Goal: Task Accomplishment & Management: Manage account settings

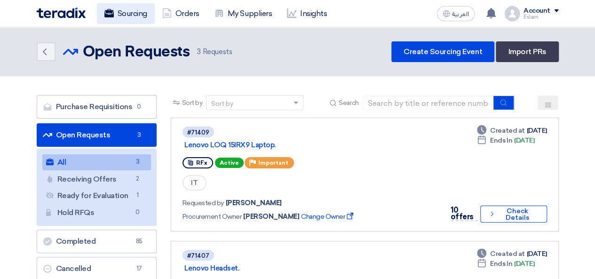
click at [135, 21] on link "Sourcing" at bounding box center [126, 13] width 58 height 21
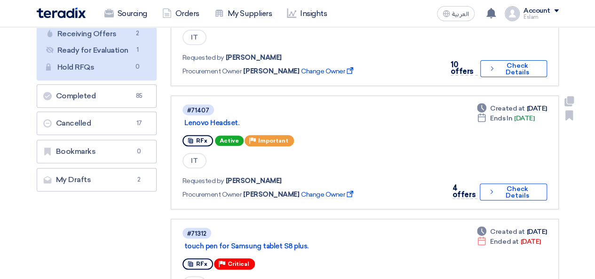
scroll to position [188, 0]
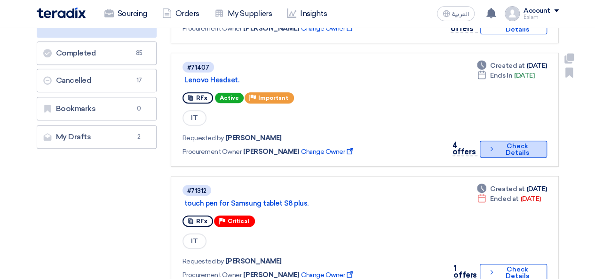
click at [492, 149] on use at bounding box center [492, 149] width 2 height 4
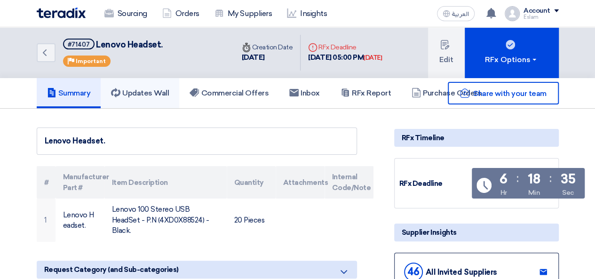
click at [156, 87] on link "Updates Wall" at bounding box center [140, 93] width 79 height 30
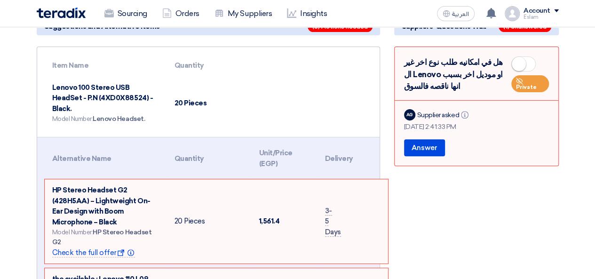
scroll to position [94, 0]
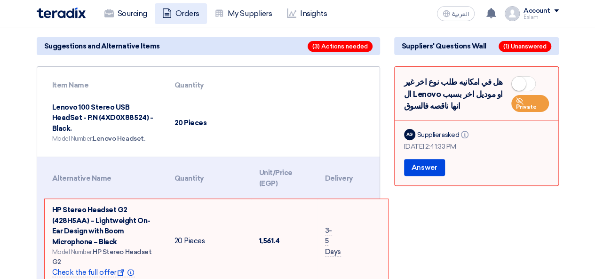
click at [183, 10] on link "Orders" at bounding box center [181, 13] width 52 height 21
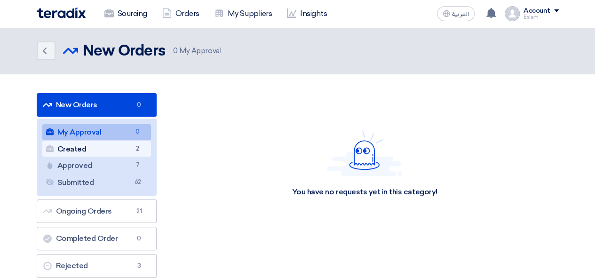
click at [114, 147] on link "Created Created 2" at bounding box center [96, 149] width 109 height 16
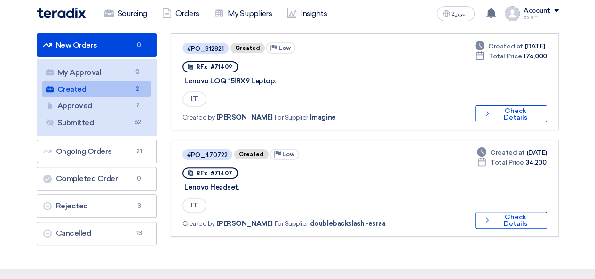
scroll to position [94, 0]
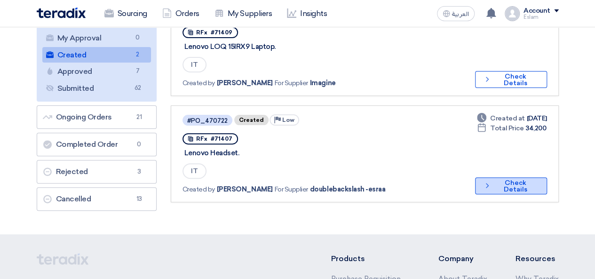
click at [516, 189] on button "Check details Check Details" at bounding box center [511, 185] width 72 height 17
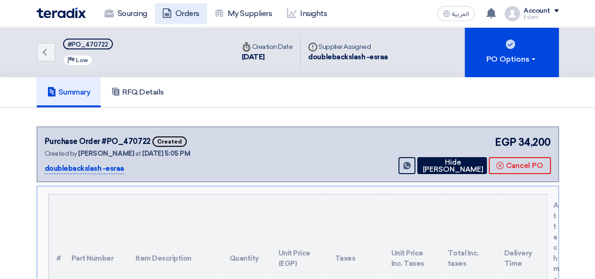
click at [191, 15] on link "Orders" at bounding box center [181, 13] width 52 height 21
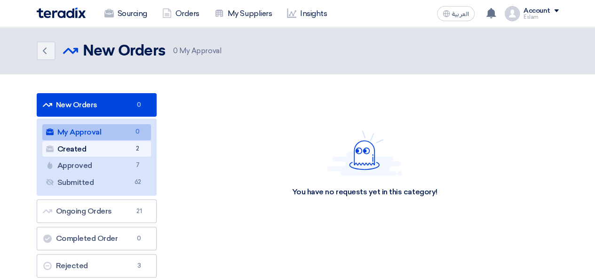
click at [125, 147] on link "Created Created 2" at bounding box center [96, 149] width 109 height 16
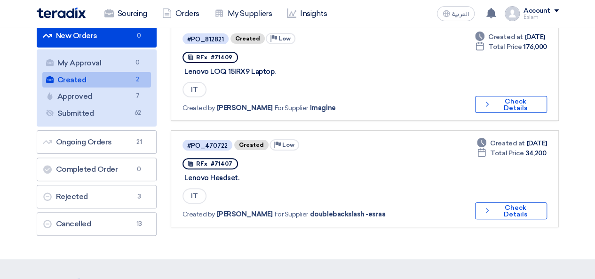
scroll to position [47, 0]
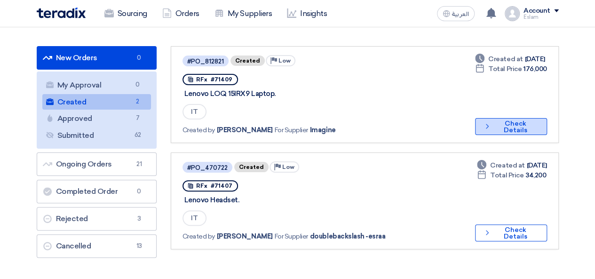
click at [492, 128] on button "Check details Check Details" at bounding box center [511, 126] width 72 height 17
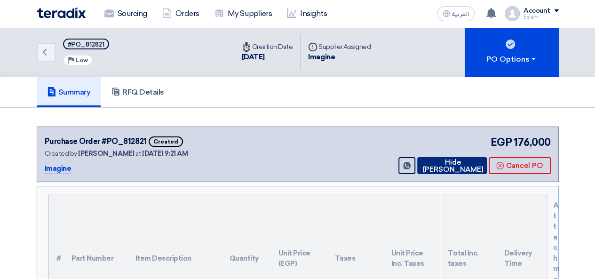
click at [440, 159] on button "Hide [PERSON_NAME]" at bounding box center [452, 165] width 70 height 17
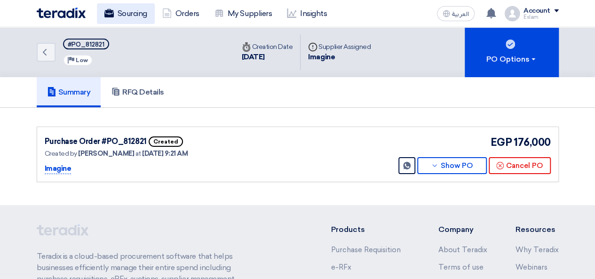
click at [111, 23] on link "Sourcing" at bounding box center [126, 13] width 58 height 21
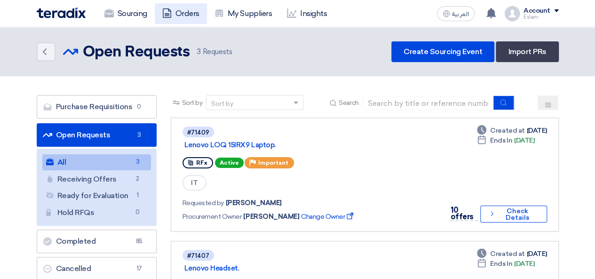
click at [176, 6] on link "Orders" at bounding box center [181, 13] width 52 height 21
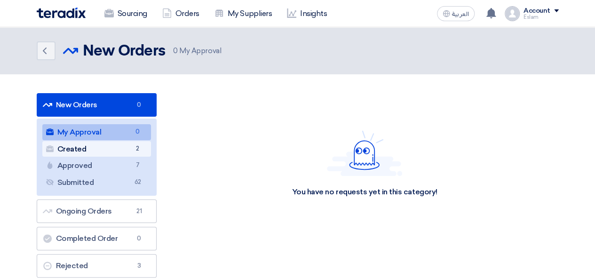
click at [128, 153] on link "Created Created 2" at bounding box center [96, 149] width 109 height 16
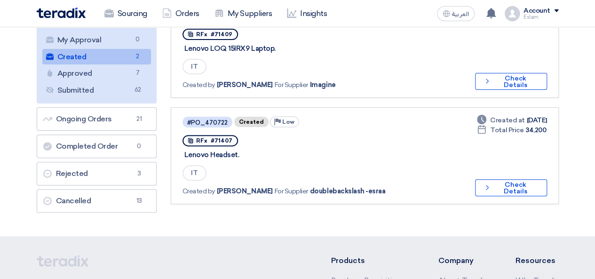
scroll to position [94, 0]
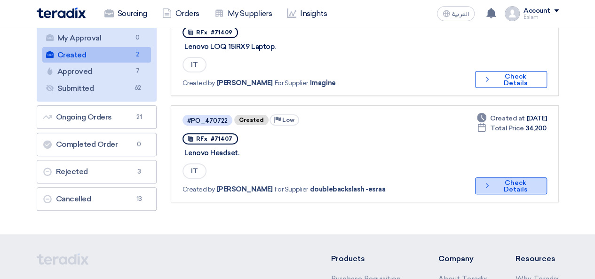
click at [477, 180] on button "Check details Check Details" at bounding box center [511, 185] width 72 height 17
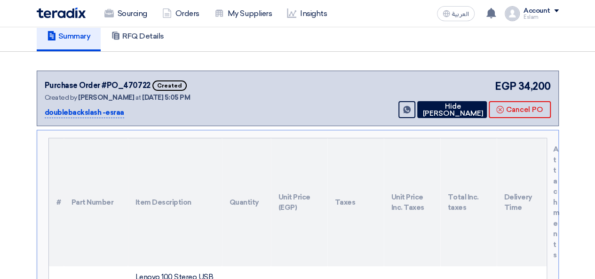
scroll to position [47, 0]
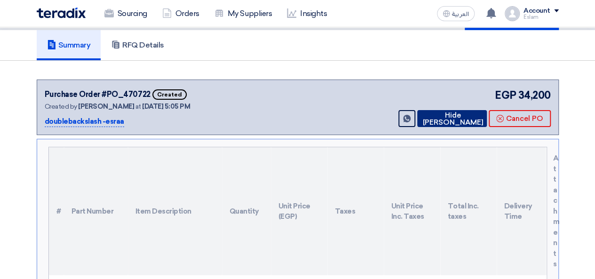
click at [436, 127] on button "Hide [PERSON_NAME]" at bounding box center [452, 118] width 70 height 17
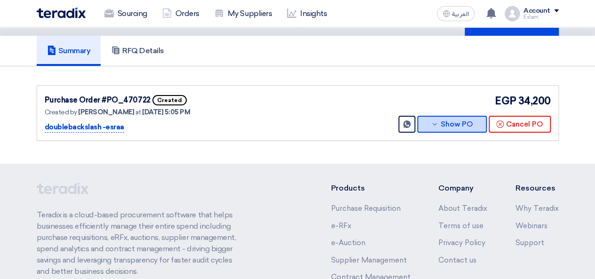
scroll to position [0, 0]
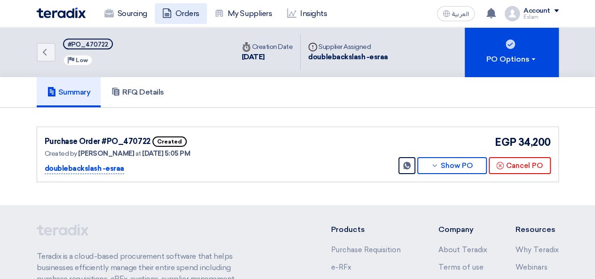
click at [174, 11] on link "Orders" at bounding box center [181, 13] width 52 height 21
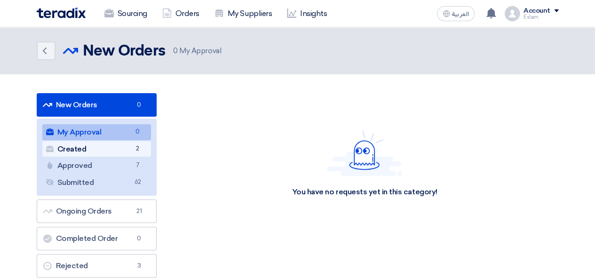
click at [128, 144] on link "Created Created 2" at bounding box center [96, 149] width 109 height 16
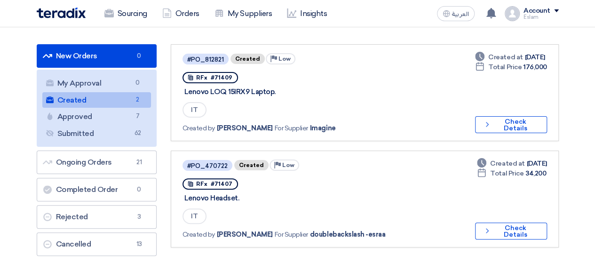
scroll to position [141, 0]
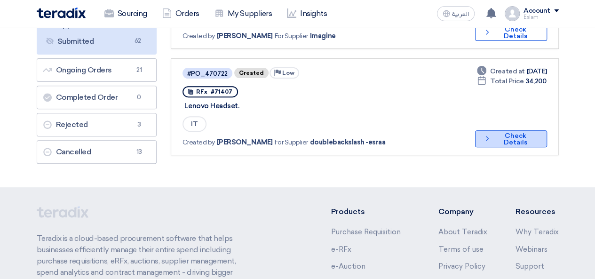
click at [486, 135] on icon "Check details" at bounding box center [488, 138] width 8 height 9
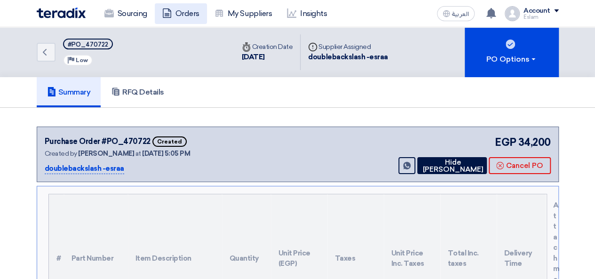
click at [178, 8] on link "Orders" at bounding box center [181, 13] width 52 height 21
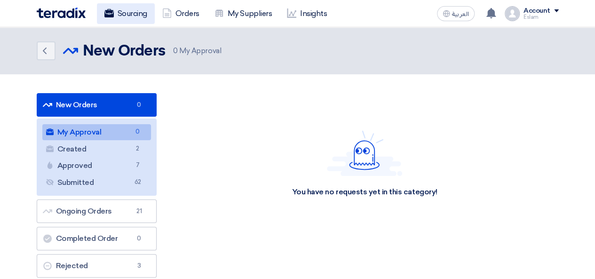
click at [118, 8] on link "Sourcing" at bounding box center [126, 13] width 58 height 21
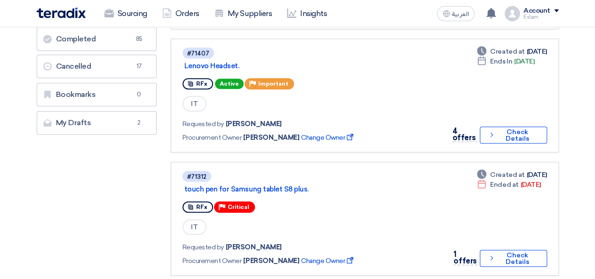
scroll to position [188, 0]
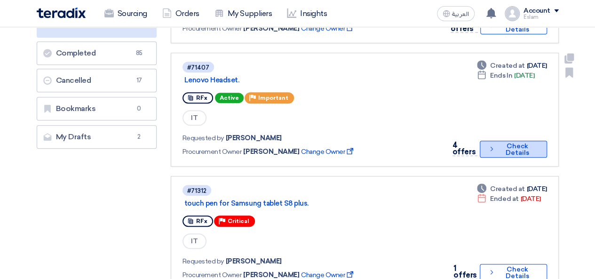
click at [507, 149] on button "Check details Check Details" at bounding box center [513, 149] width 67 height 17
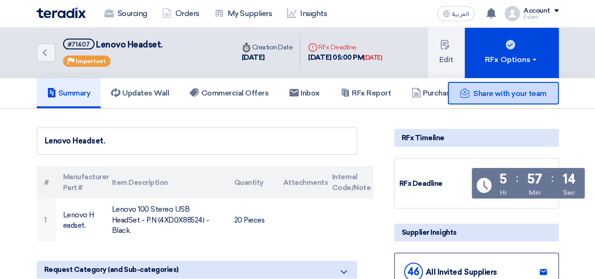
click at [501, 96] on span "Share with your team" at bounding box center [509, 93] width 73 height 9
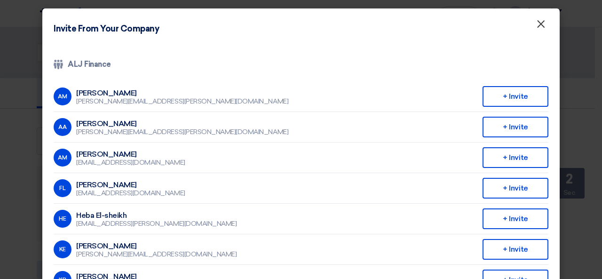
click at [536, 27] on span "×" at bounding box center [540, 26] width 9 height 19
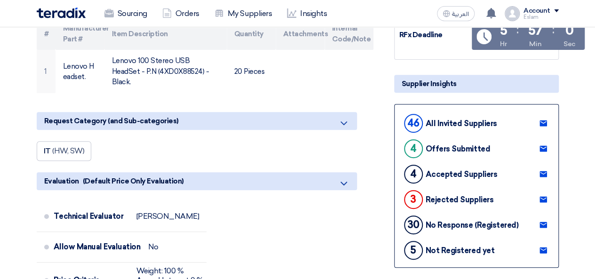
scroll to position [282, 0]
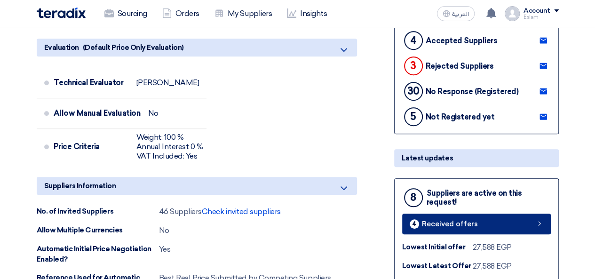
click at [463, 216] on link "4 Received offers" at bounding box center [476, 224] width 149 height 21
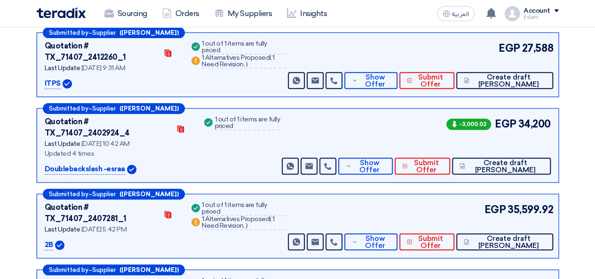
scroll to position [141, 0]
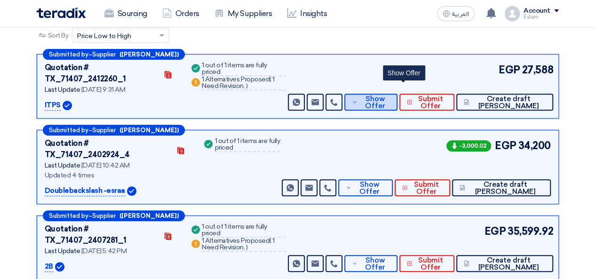
click at [391, 96] on span "Show Offer" at bounding box center [375, 103] width 31 height 14
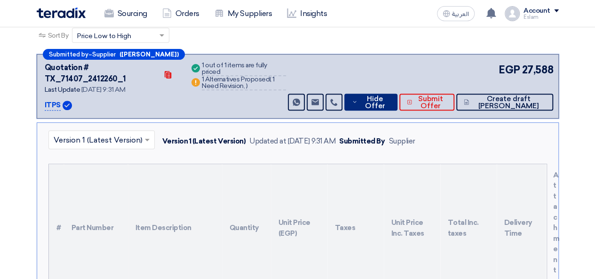
scroll to position [94, 0]
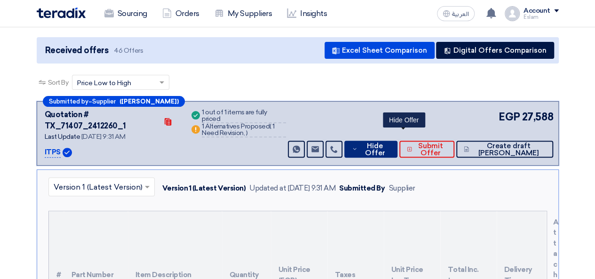
click at [390, 143] on span "Hide Offer" at bounding box center [375, 150] width 30 height 14
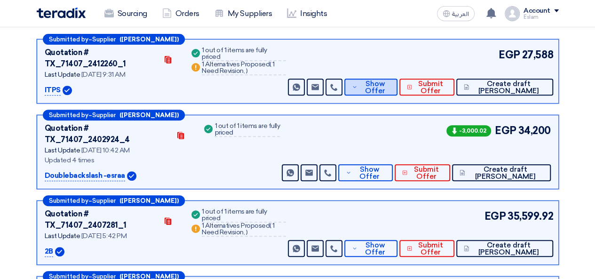
scroll to position [188, 0]
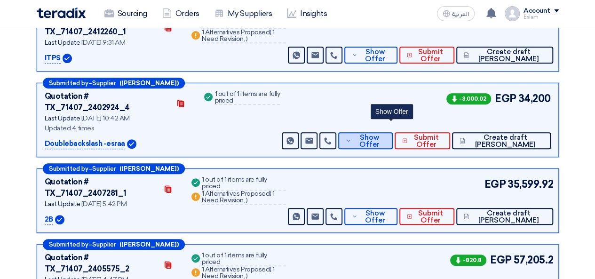
click at [385, 134] on span "Show Offer" at bounding box center [369, 141] width 31 height 14
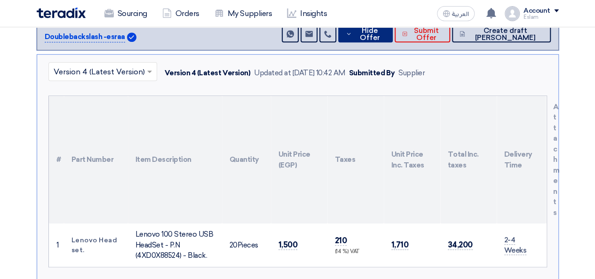
scroll to position [329, 0]
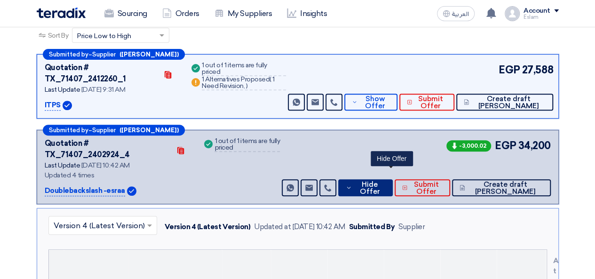
click at [384, 181] on span "Hide Offer" at bounding box center [369, 188] width 31 height 14
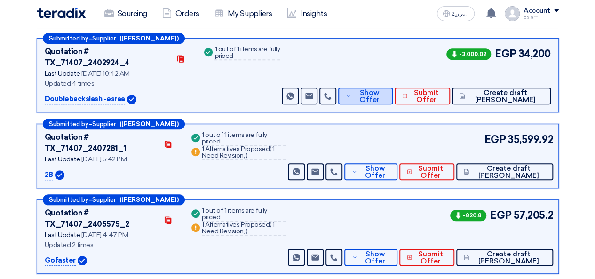
scroll to position [235, 0]
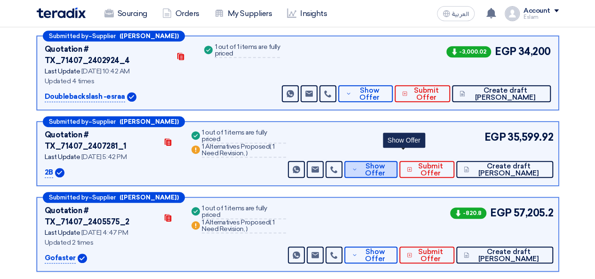
click at [391, 163] on span "Show Offer" at bounding box center [375, 170] width 31 height 14
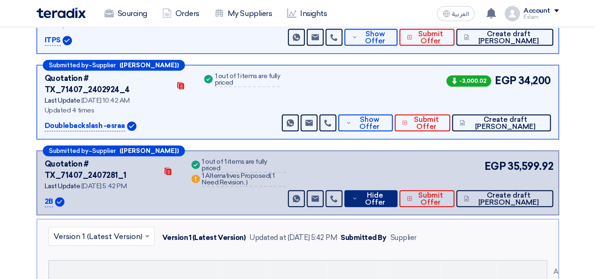
scroll to position [188, 0]
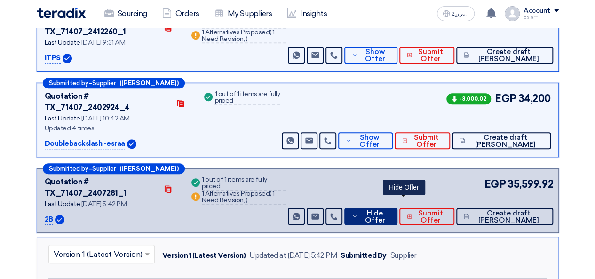
click at [390, 210] on span "Hide Offer" at bounding box center [375, 217] width 30 height 14
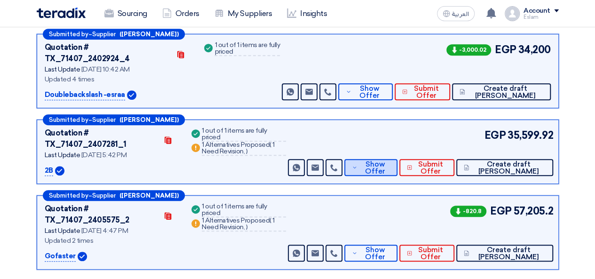
scroll to position [282, 0]
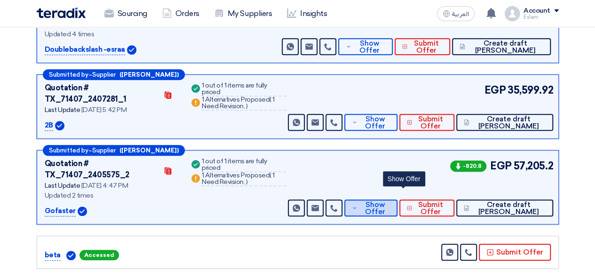
click at [391, 201] on span "Show Offer" at bounding box center [375, 208] width 31 height 14
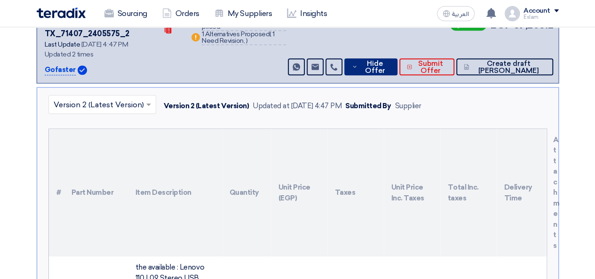
scroll to position [470, 0]
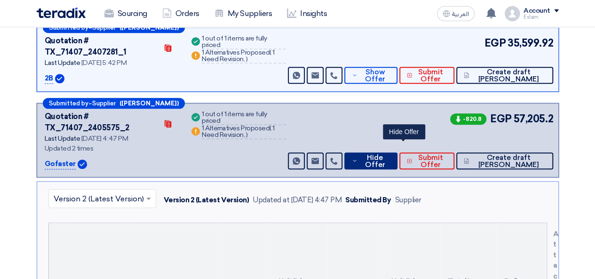
click at [390, 154] on span "Hide Offer" at bounding box center [375, 161] width 30 height 14
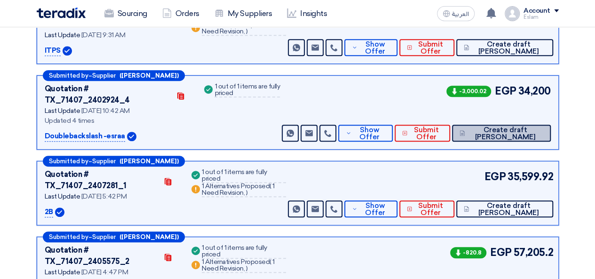
scroll to position [141, 0]
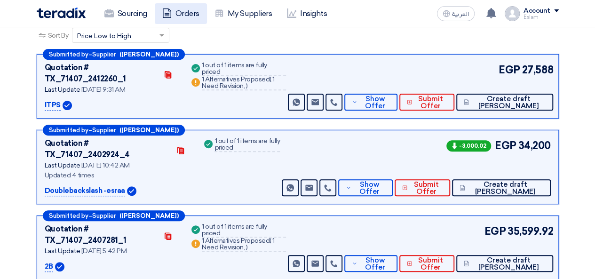
click at [183, 3] on link "Orders" at bounding box center [181, 13] width 52 height 21
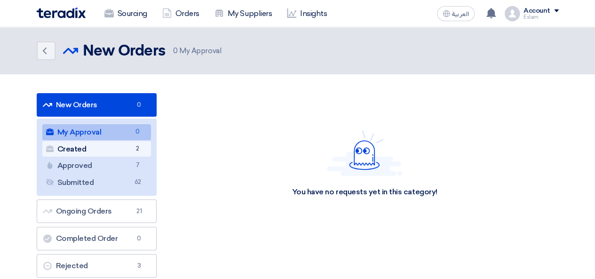
click at [99, 145] on link "Created Created 2" at bounding box center [96, 149] width 109 height 16
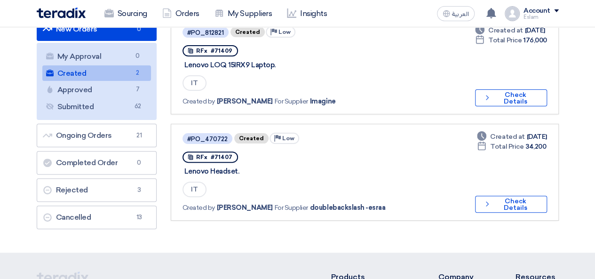
scroll to position [94, 0]
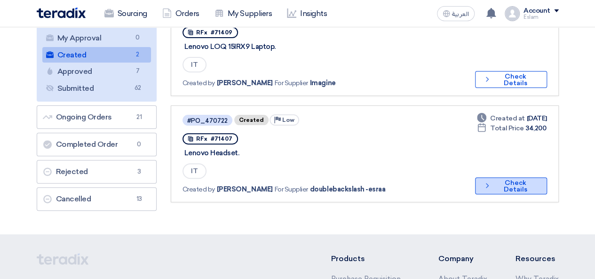
click at [510, 183] on button "Check details Check Details" at bounding box center [511, 185] width 72 height 17
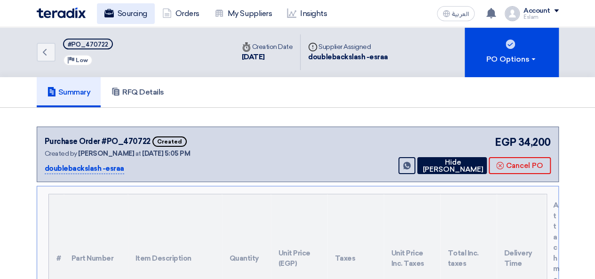
click at [107, 9] on icon at bounding box center [108, 12] width 9 height 9
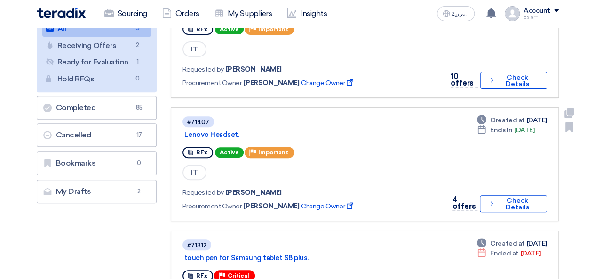
scroll to position [141, 0]
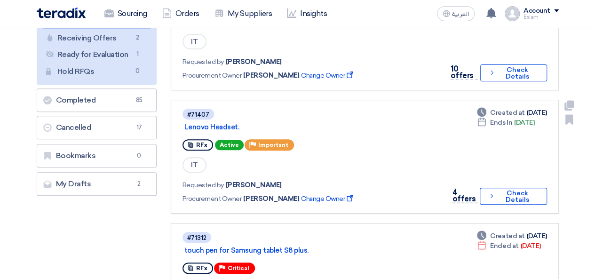
click at [486, 185] on div "Deadline Created at [DATE] Deadline Ends In [DATE] 4 offers Check details Check…" at bounding box center [497, 157] width 101 height 98
click at [490, 191] on icon "Check details" at bounding box center [492, 195] width 8 height 9
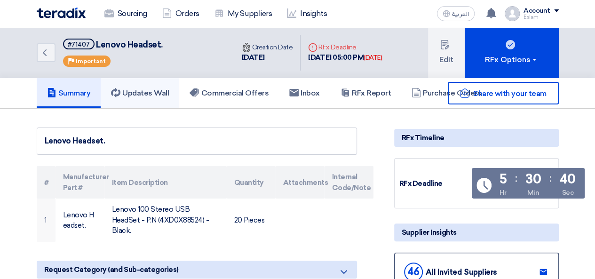
click at [157, 89] on h5 "Updates Wall" at bounding box center [140, 92] width 58 height 9
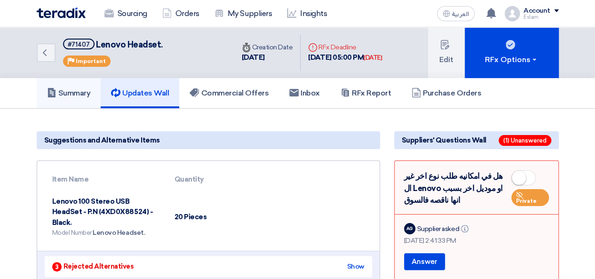
click at [77, 94] on h5 "Summary" at bounding box center [69, 92] width 44 height 9
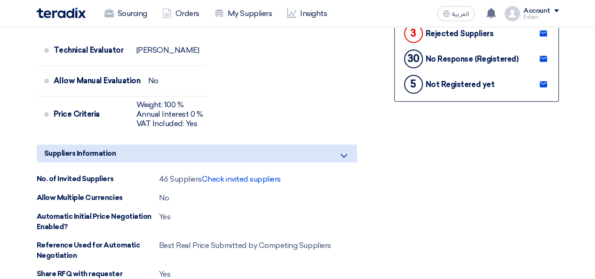
scroll to position [235, 0]
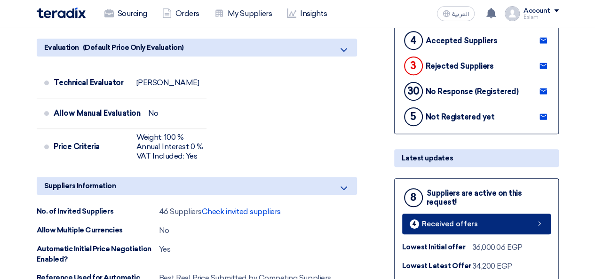
click at [449, 216] on link "4 Received offers" at bounding box center [476, 224] width 149 height 21
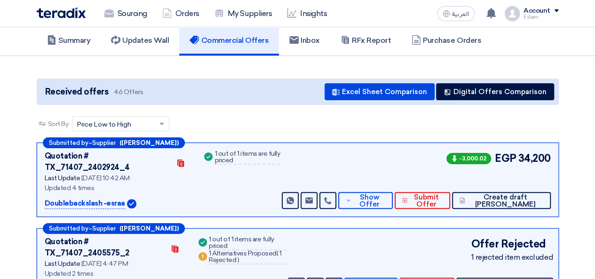
scroll to position [4, 0]
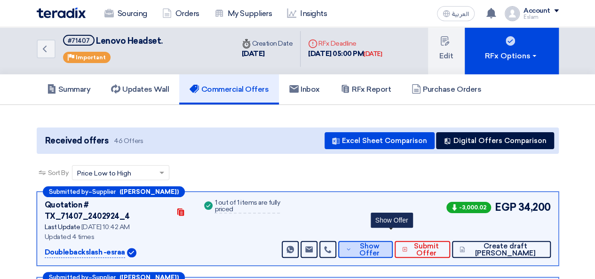
click at [380, 243] on span "Show Offer" at bounding box center [369, 250] width 31 height 14
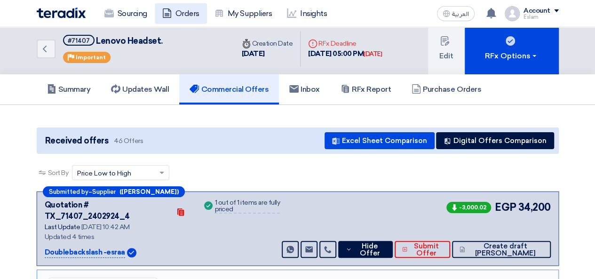
click at [167, 14] on icon at bounding box center [166, 12] width 9 height 9
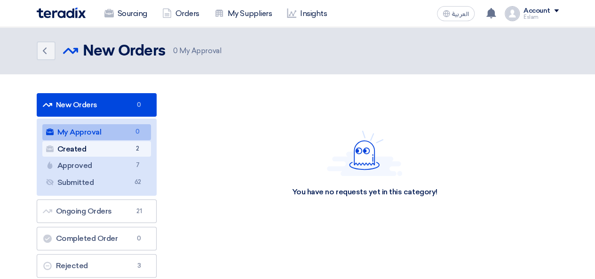
click at [112, 150] on link "Created Created 2" at bounding box center [96, 149] width 109 height 16
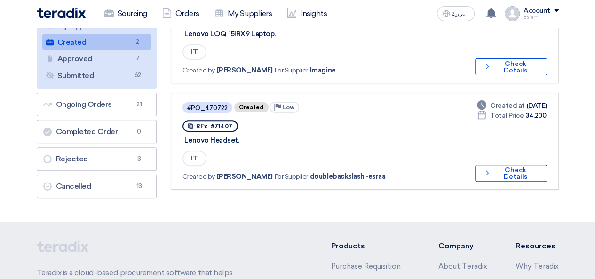
scroll to position [141, 0]
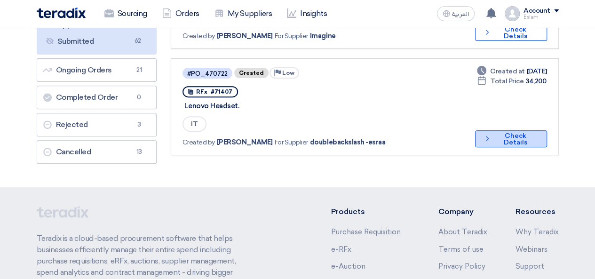
click at [495, 138] on button "Check details Check Details" at bounding box center [511, 138] width 72 height 17
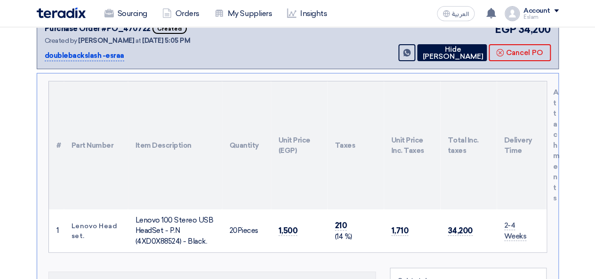
scroll to position [94, 0]
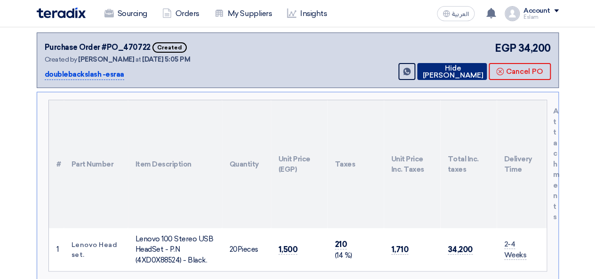
click at [455, 73] on button "Hide [PERSON_NAME]" at bounding box center [452, 71] width 70 height 17
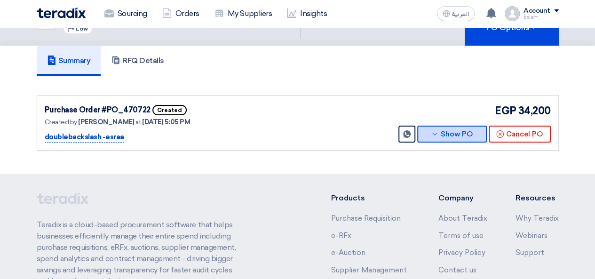
scroll to position [0, 0]
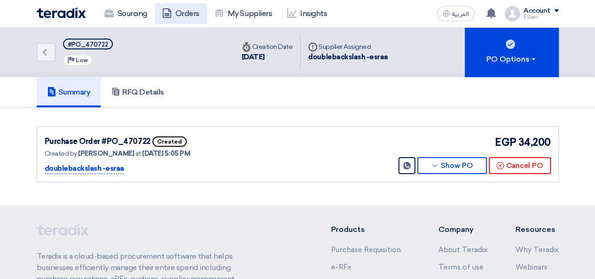
click at [189, 16] on link "Orders" at bounding box center [181, 13] width 52 height 21
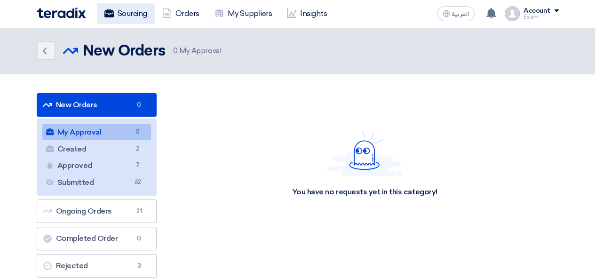
click at [104, 8] on link "Sourcing" at bounding box center [126, 13] width 58 height 21
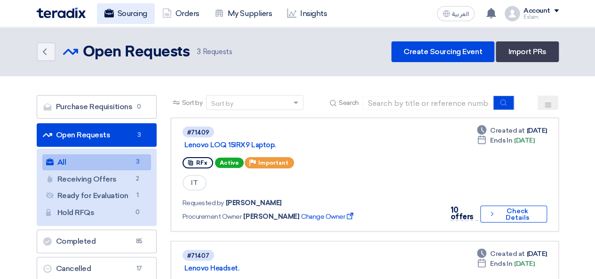
click at [140, 9] on link "Sourcing" at bounding box center [126, 13] width 58 height 21
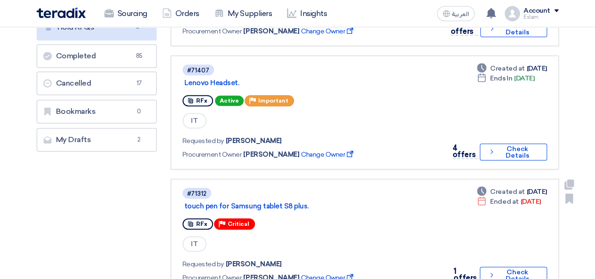
scroll to position [235, 0]
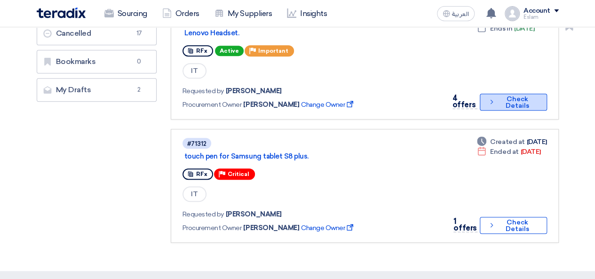
click at [494, 107] on button "Check details Check Details" at bounding box center [513, 102] width 67 height 17
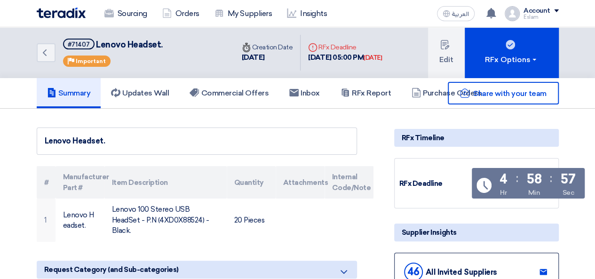
click at [428, 91] on div "Share with your team" at bounding box center [476, 93] width 165 height 23
click at [382, 92] on h5 "RFx Report" at bounding box center [366, 92] width 50 height 9
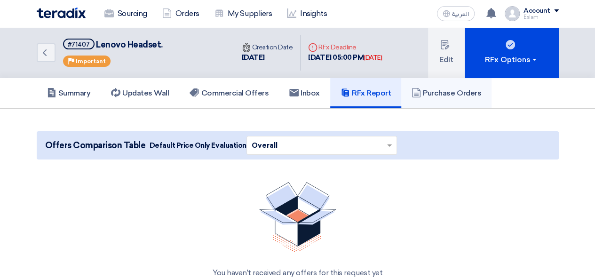
click at [418, 92] on icon at bounding box center [416, 92] width 9 height 9
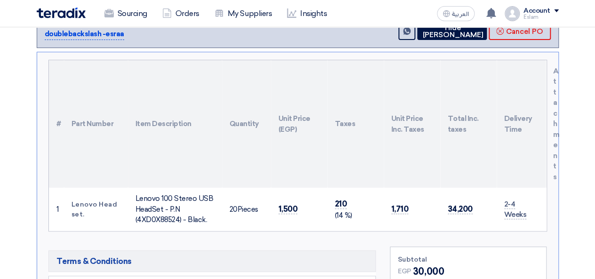
scroll to position [94, 0]
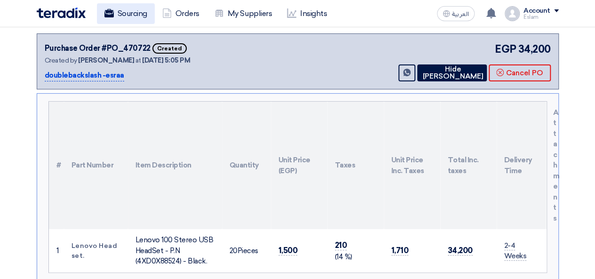
click at [128, 17] on link "Sourcing" at bounding box center [126, 13] width 58 height 21
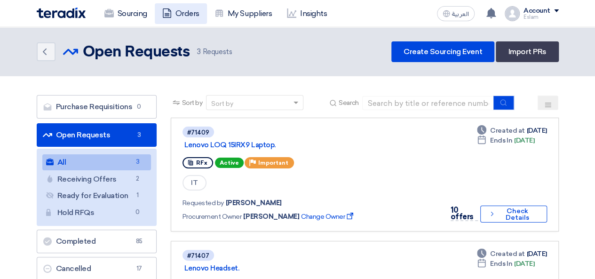
click at [177, 15] on link "Orders" at bounding box center [181, 13] width 52 height 21
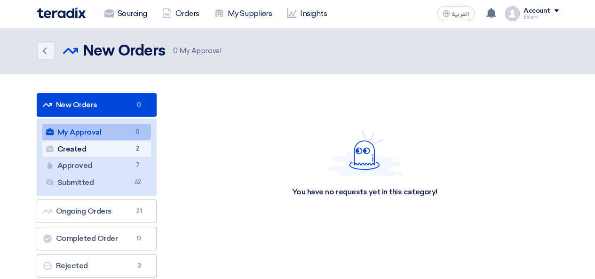
click at [117, 150] on link "Created Created 2" at bounding box center [96, 149] width 109 height 16
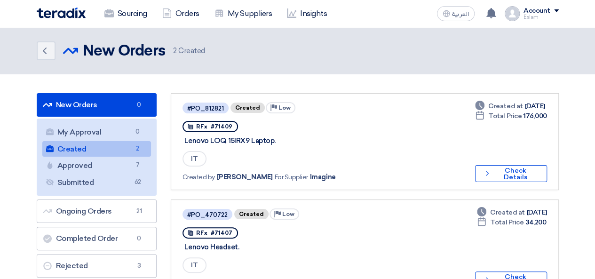
scroll to position [47, 0]
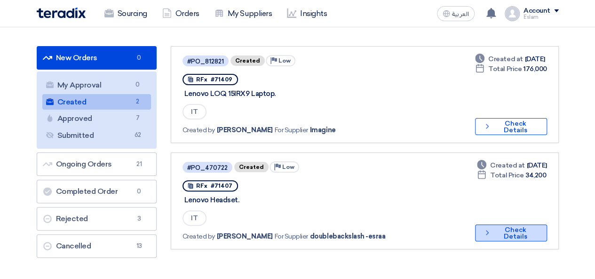
click at [520, 232] on button "Check details Check Details" at bounding box center [511, 232] width 72 height 17
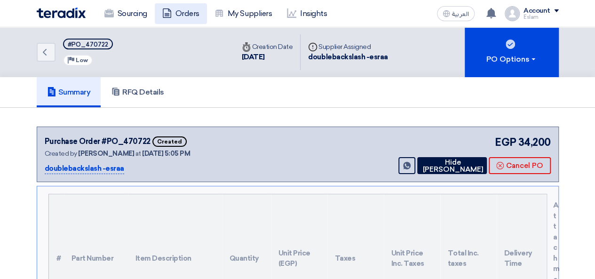
click at [182, 8] on link "Orders" at bounding box center [181, 13] width 52 height 21
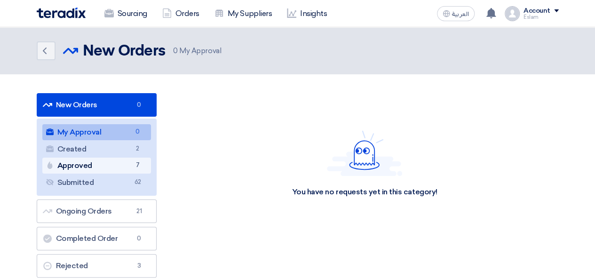
click at [105, 173] on link "Approved Approved 7" at bounding box center [96, 166] width 109 height 16
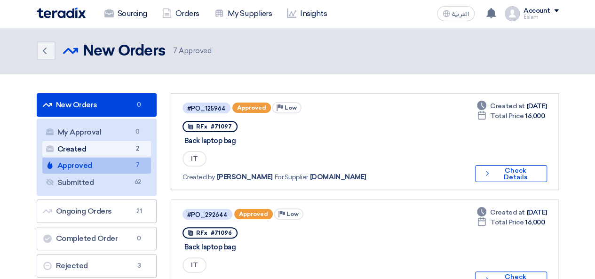
click at [107, 151] on link "Created Created 2" at bounding box center [96, 149] width 109 height 16
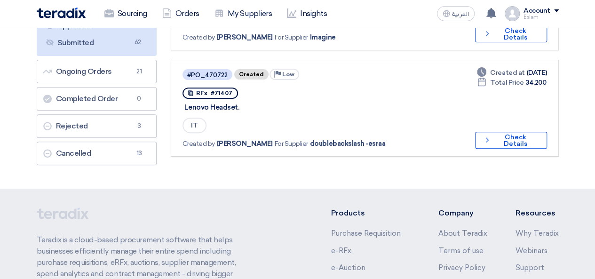
scroll to position [141, 0]
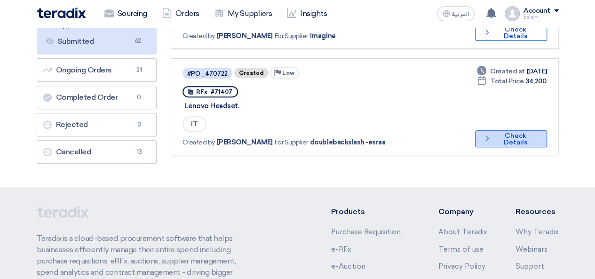
click at [500, 134] on button "Check details Check Details" at bounding box center [511, 138] width 72 height 17
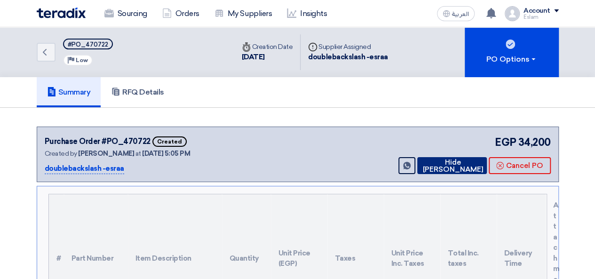
click at [462, 161] on button "Hide [PERSON_NAME]" at bounding box center [452, 165] width 70 height 17
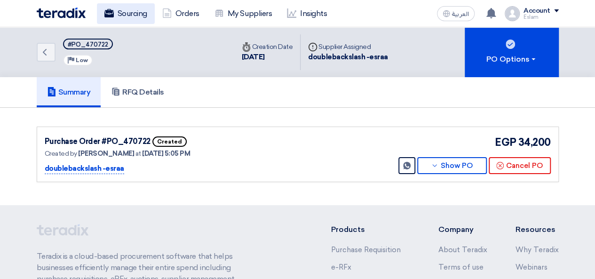
click at [101, 10] on link "Sourcing" at bounding box center [126, 13] width 58 height 21
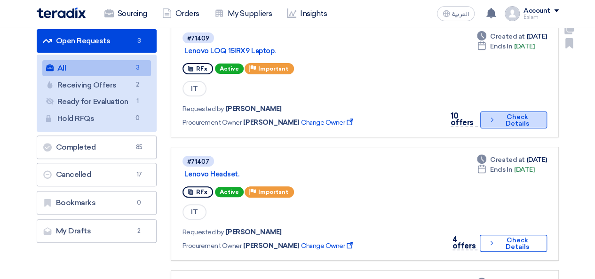
click at [494, 121] on icon "Check details" at bounding box center [493, 119] width 8 height 9
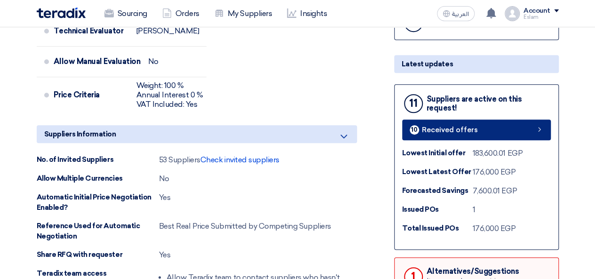
click at [457, 127] on span "Received offers" at bounding box center [450, 130] width 56 height 7
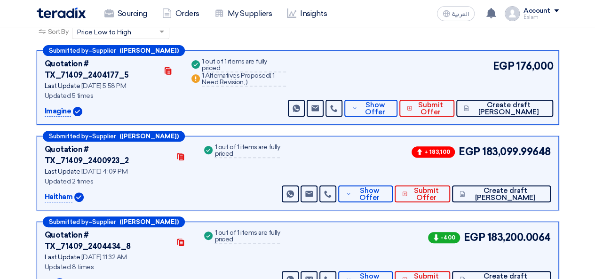
scroll to position [4, 0]
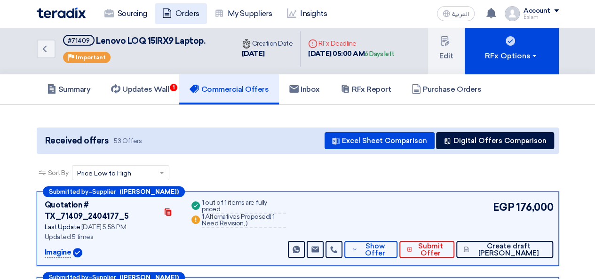
click at [189, 15] on link "Orders" at bounding box center [181, 13] width 52 height 21
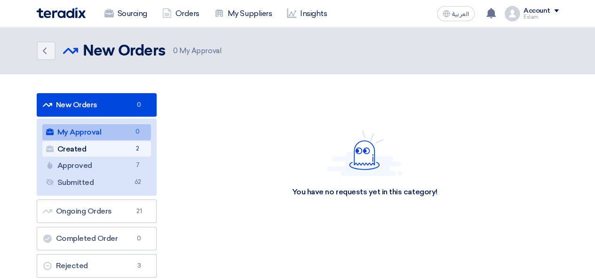
click at [135, 149] on span "2" at bounding box center [137, 149] width 11 height 10
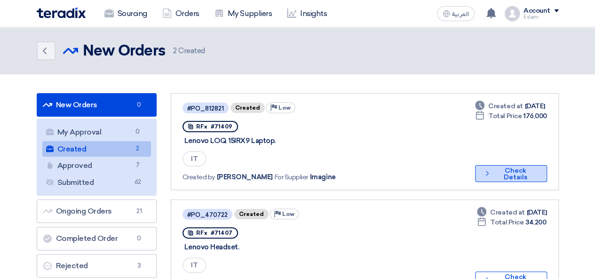
click at [512, 174] on button "Check details Check Details" at bounding box center [511, 173] width 72 height 17
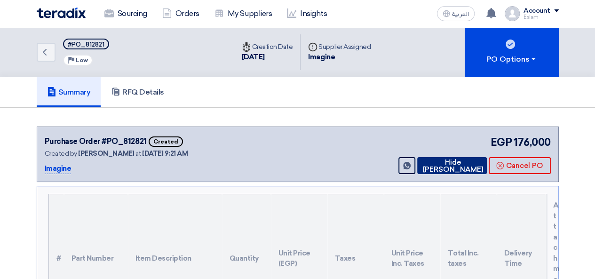
click at [460, 160] on button "Hide [PERSON_NAME]" at bounding box center [452, 165] width 70 height 17
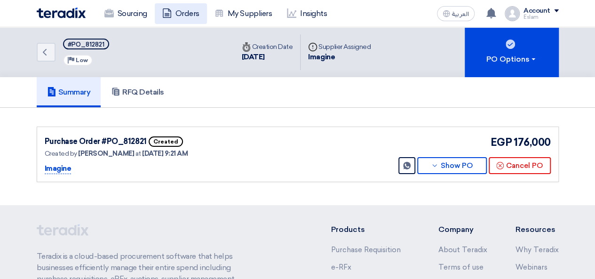
click at [172, 9] on icon at bounding box center [166, 12] width 9 height 9
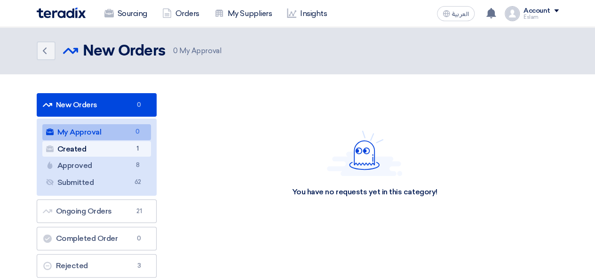
click at [113, 148] on link "Created Created 1" at bounding box center [96, 149] width 109 height 16
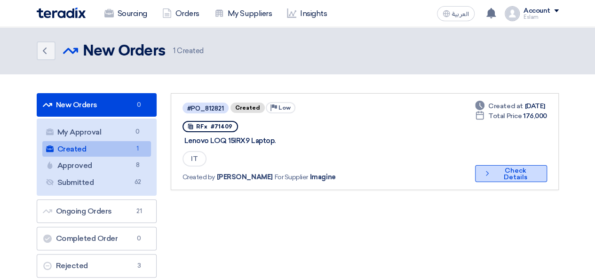
click at [521, 173] on button "Check details Check Details" at bounding box center [511, 173] width 72 height 17
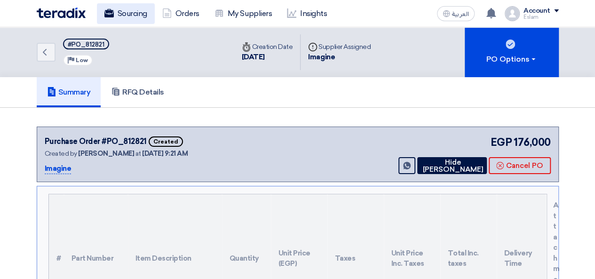
click at [139, 6] on link "Sourcing" at bounding box center [126, 13] width 58 height 21
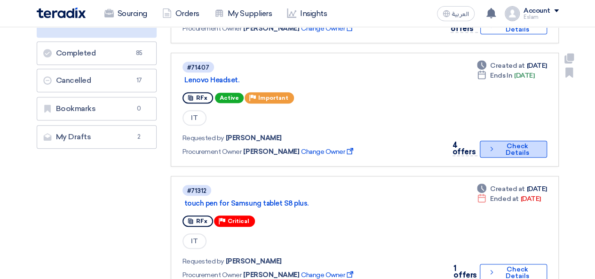
click at [534, 147] on button "Check details Check Details" at bounding box center [513, 149] width 67 height 17
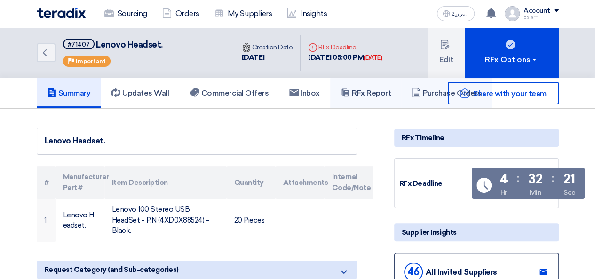
drag, startPoint x: 356, startPoint y: 83, endPoint x: 417, endPoint y: 91, distance: 61.3
click at [356, 83] on link "RFx Report" at bounding box center [365, 93] width 71 height 30
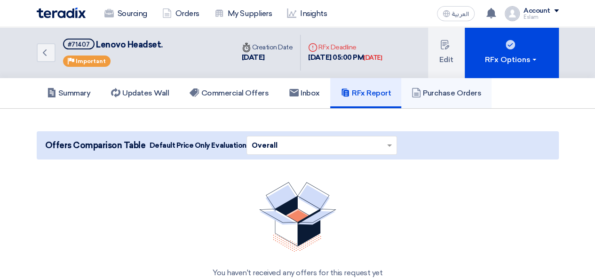
click at [426, 91] on h5 "Purchase Orders" at bounding box center [447, 92] width 70 height 9
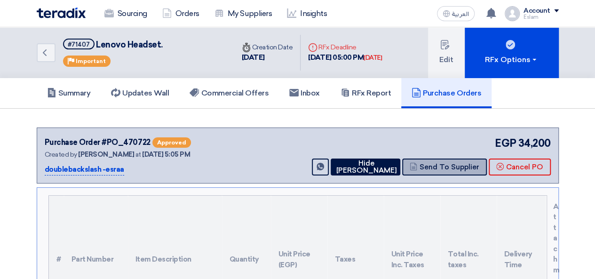
click at [448, 168] on button "Send To Supplier" at bounding box center [444, 167] width 85 height 17
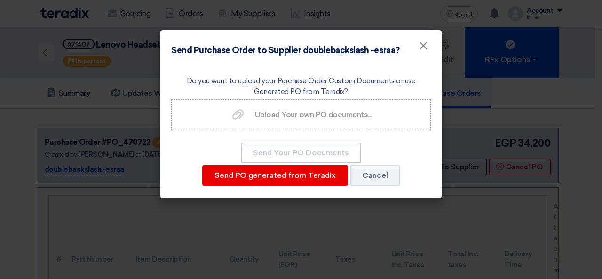
click at [268, 163] on div "Send Your PO Documents Send PO generated from [GEOGRAPHIC_DATA] Cancel" at bounding box center [301, 164] width 260 height 45
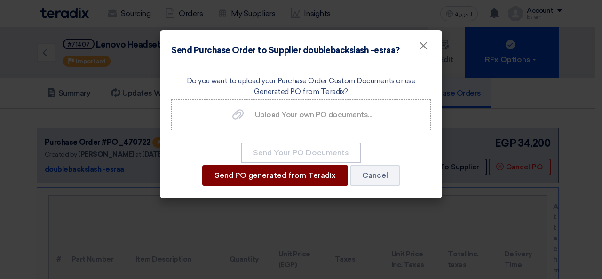
click at [271, 172] on button "Send PO generated from Teradix" at bounding box center [275, 175] width 146 height 21
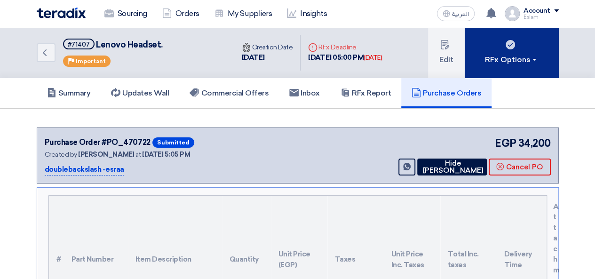
click at [534, 60] on span at bounding box center [535, 60] width 4 height 2
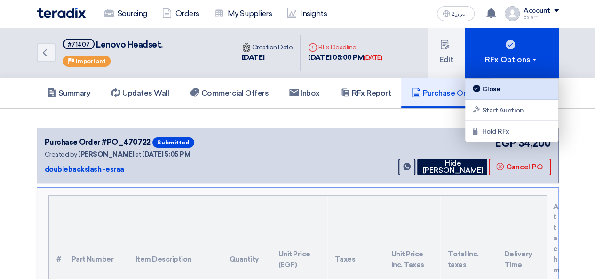
click at [501, 88] on div "Close" at bounding box center [512, 88] width 82 height 11
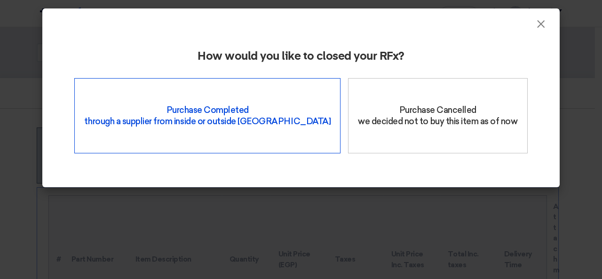
click at [174, 117] on div "Purchase Completed through a supplier from inside or outside Teradix" at bounding box center [207, 115] width 266 height 75
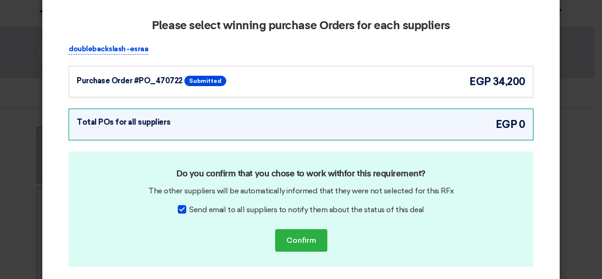
scroll to position [61, 0]
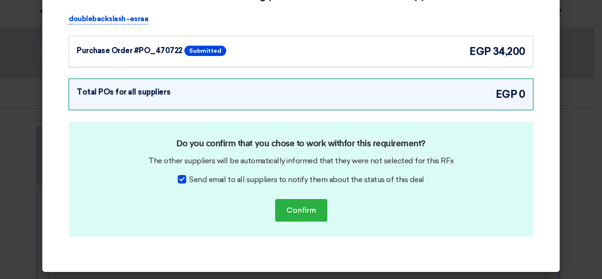
click at [334, 50] on div "Purchase Order #PO_470722 Submitted egp 34,200" at bounding box center [301, 52] width 449 height 16
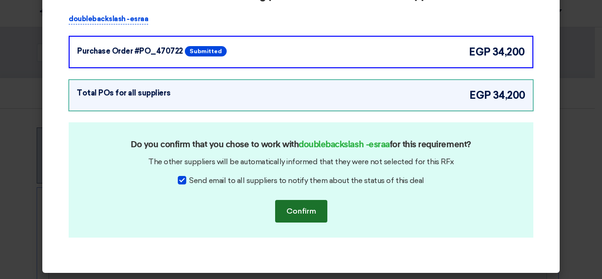
click at [316, 210] on button "Confirm" at bounding box center [301, 211] width 52 height 23
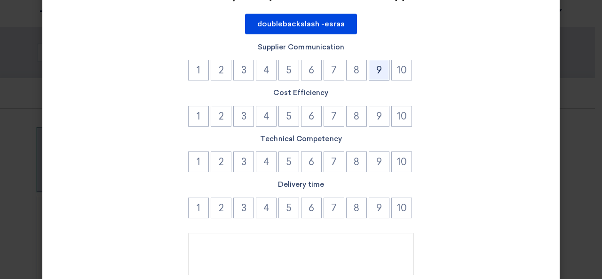
click at [372, 70] on button "9" at bounding box center [379, 70] width 21 height 21
click at [384, 116] on button "9" at bounding box center [379, 116] width 21 height 21
click at [380, 161] on button "9" at bounding box center [379, 162] width 21 height 21
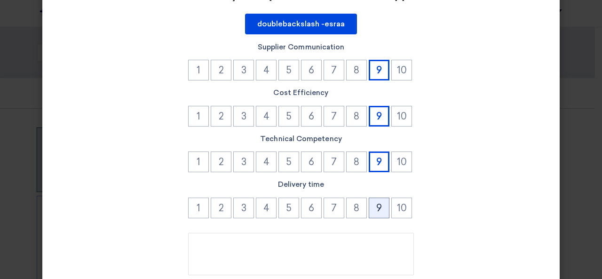
click at [380, 206] on button "9" at bounding box center [379, 208] width 21 height 21
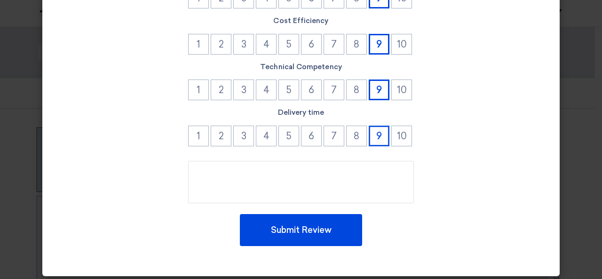
scroll to position [137, 0]
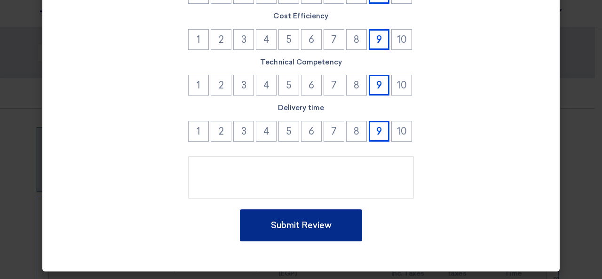
click at [337, 223] on button "Submit Review" at bounding box center [301, 225] width 122 height 32
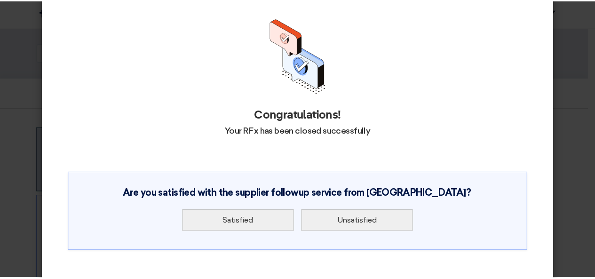
scroll to position [47, 0]
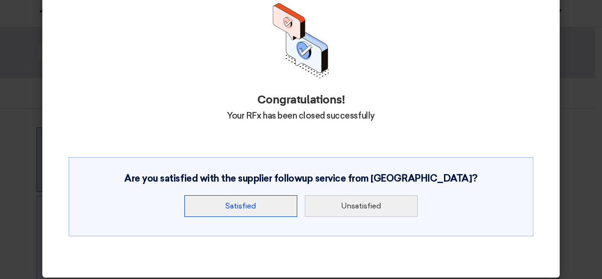
click at [263, 200] on button "Satisfied" at bounding box center [240, 206] width 113 height 22
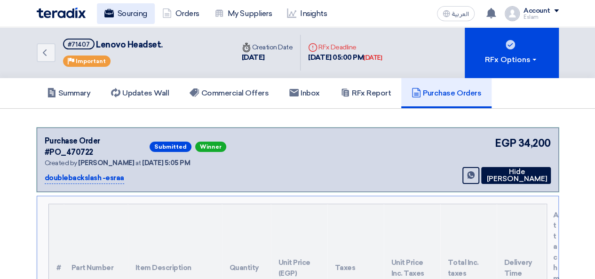
click at [128, 17] on link "Sourcing" at bounding box center [126, 13] width 58 height 21
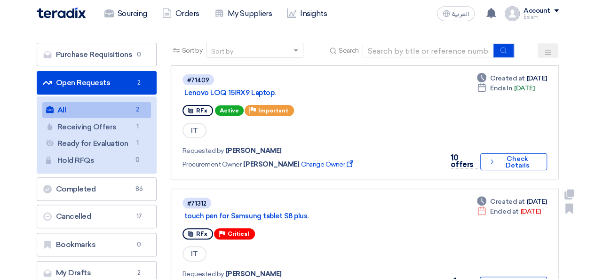
scroll to position [47, 0]
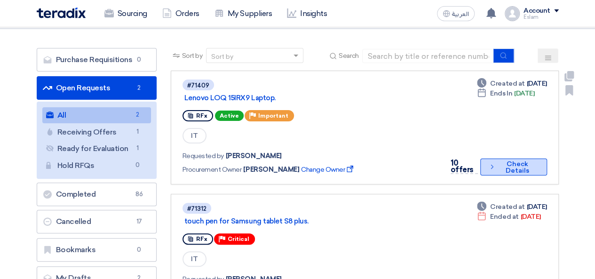
click at [494, 161] on button "Check details Check Details" at bounding box center [513, 167] width 66 height 17
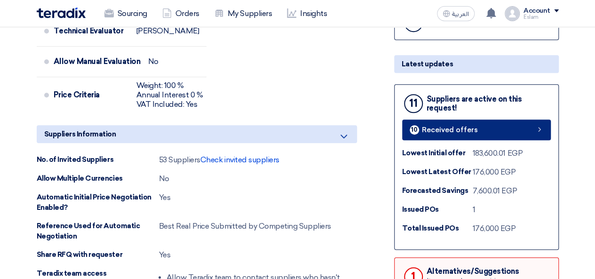
click at [455, 136] on link "10 Received offers" at bounding box center [476, 130] width 149 height 21
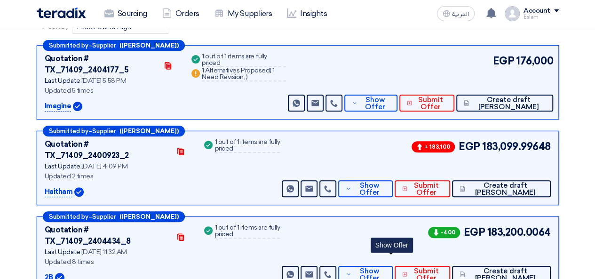
scroll to position [145, 0]
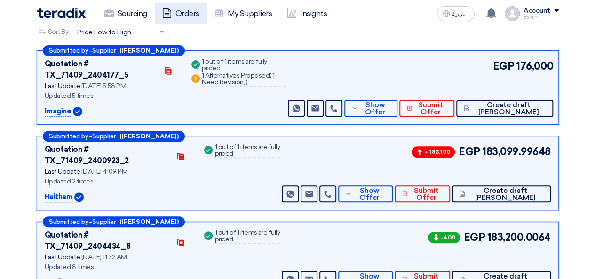
click at [179, 10] on link "Orders" at bounding box center [181, 13] width 52 height 21
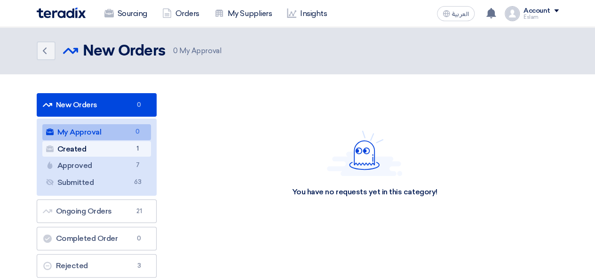
click at [119, 146] on link "Created Created 1" at bounding box center [96, 149] width 109 height 16
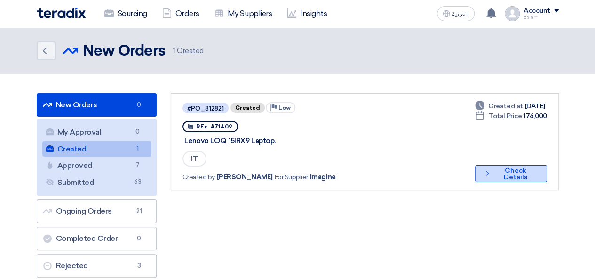
click at [491, 168] on button "Check details Check Details" at bounding box center [511, 173] width 72 height 17
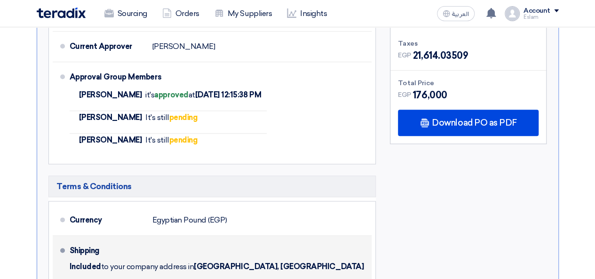
scroll to position [423, 0]
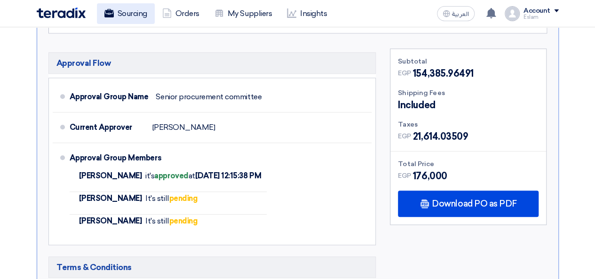
click at [126, 19] on link "Sourcing" at bounding box center [126, 13] width 58 height 21
